Goal: Task Accomplishment & Management: Use online tool/utility

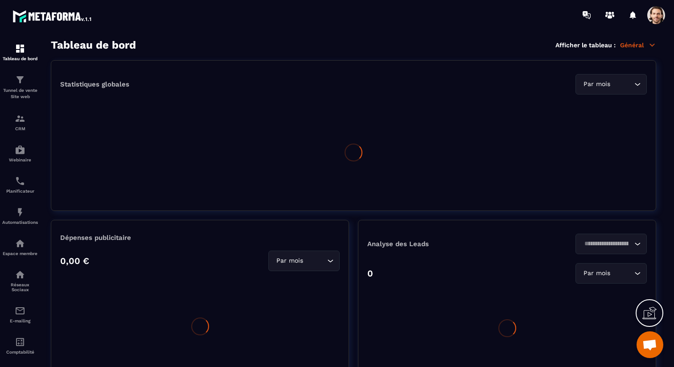
click at [655, 14] on span at bounding box center [657, 15] width 18 height 18
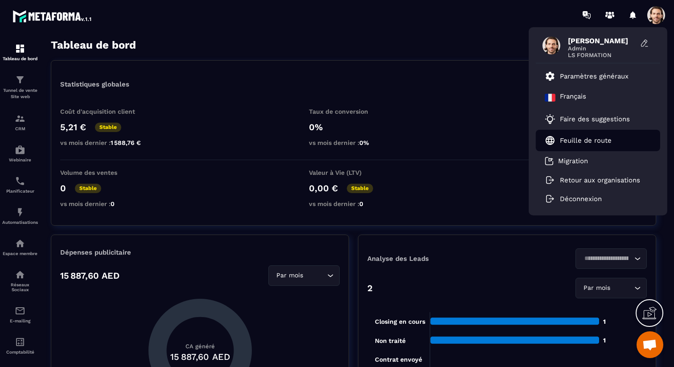
click at [604, 141] on p "Feuille de route" at bounding box center [586, 140] width 52 height 8
click at [414, 35] on section "Tableau de bord Tunnel de vente Site web CRM Webinaire Planificateur Automatisa…" at bounding box center [337, 203] width 674 height 347
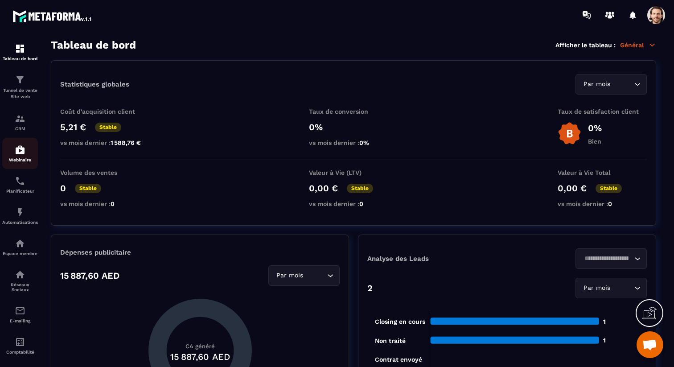
click at [26, 159] on p "Webinaire" at bounding box center [20, 159] width 36 height 5
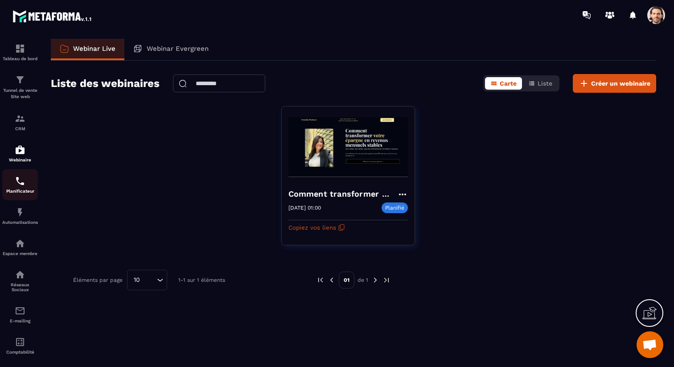
click at [17, 191] on p "Planificateur" at bounding box center [20, 191] width 36 height 5
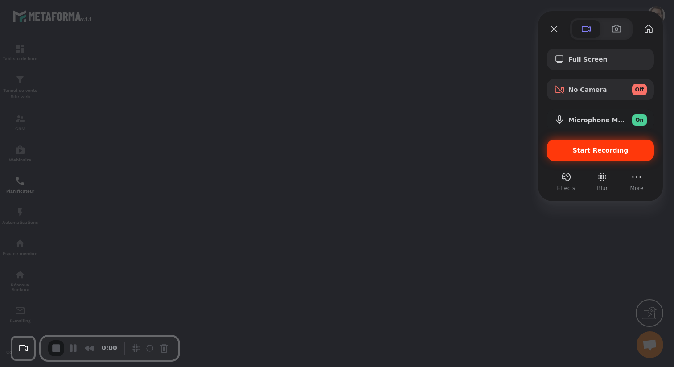
click at [584, 149] on span "Start Recording" at bounding box center [601, 150] width 56 height 7
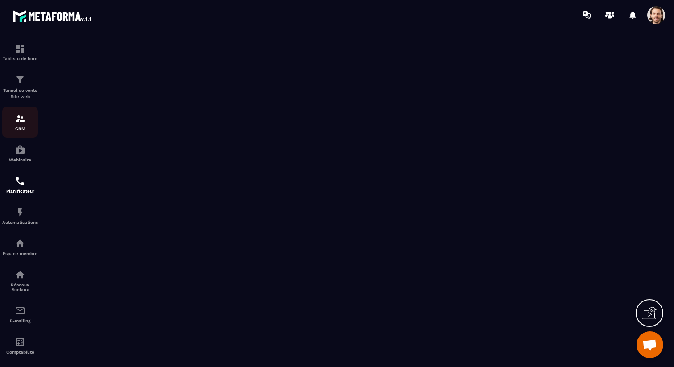
click at [27, 123] on div "CRM" at bounding box center [20, 122] width 36 height 18
click at [22, 124] on img at bounding box center [20, 118] width 11 height 11
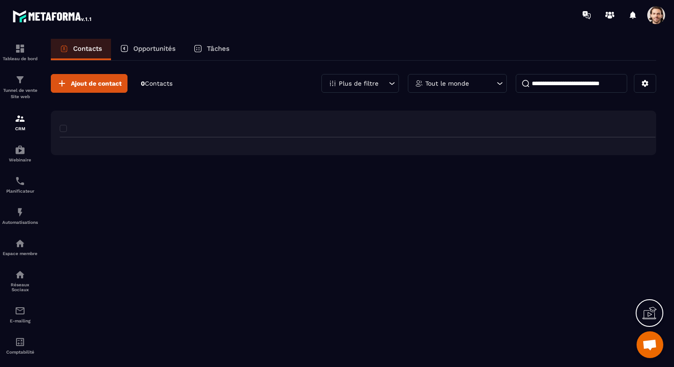
click at [223, 50] on p "Tâches" at bounding box center [218, 49] width 23 height 8
